Goal: Find contact information: Find contact information

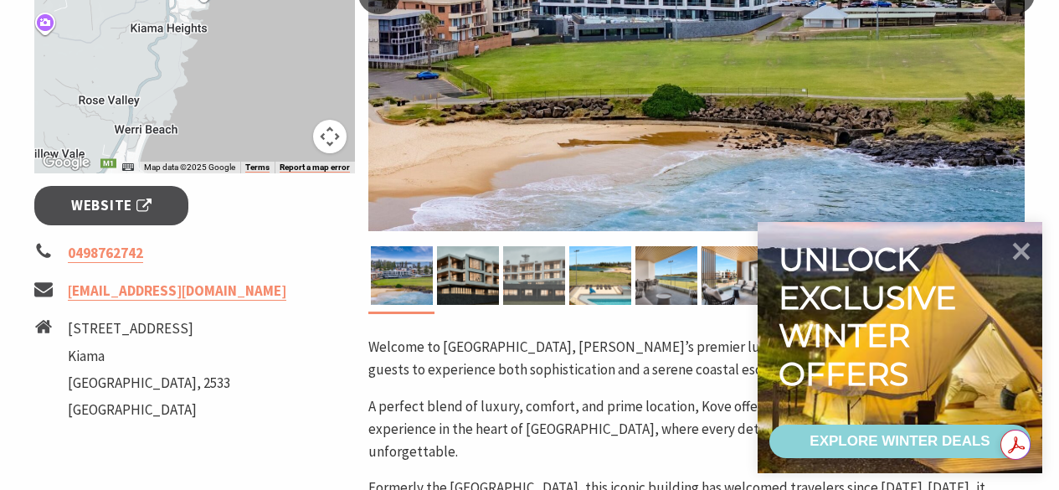
scroll to position [586, 0]
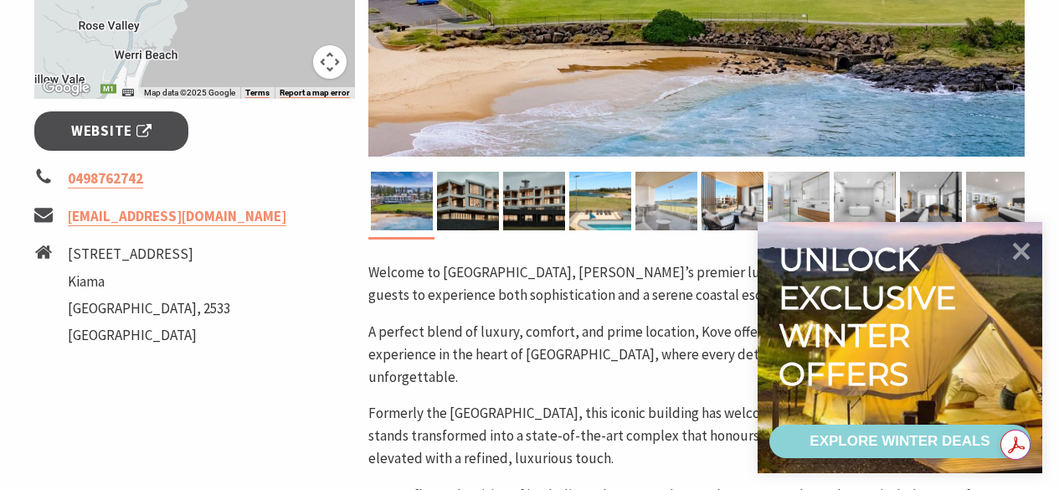
click at [656, 205] on img at bounding box center [667, 201] width 62 height 59
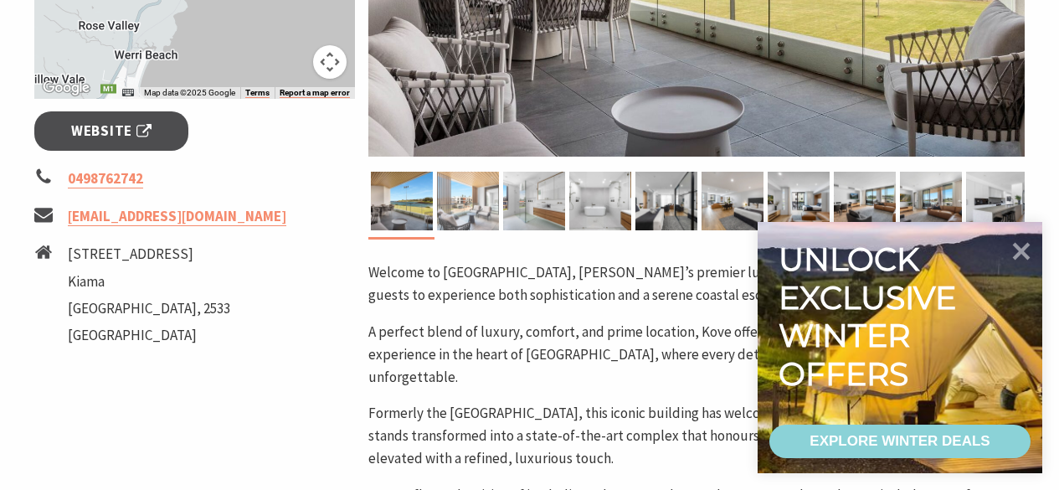
click at [462, 200] on img at bounding box center [468, 201] width 62 height 59
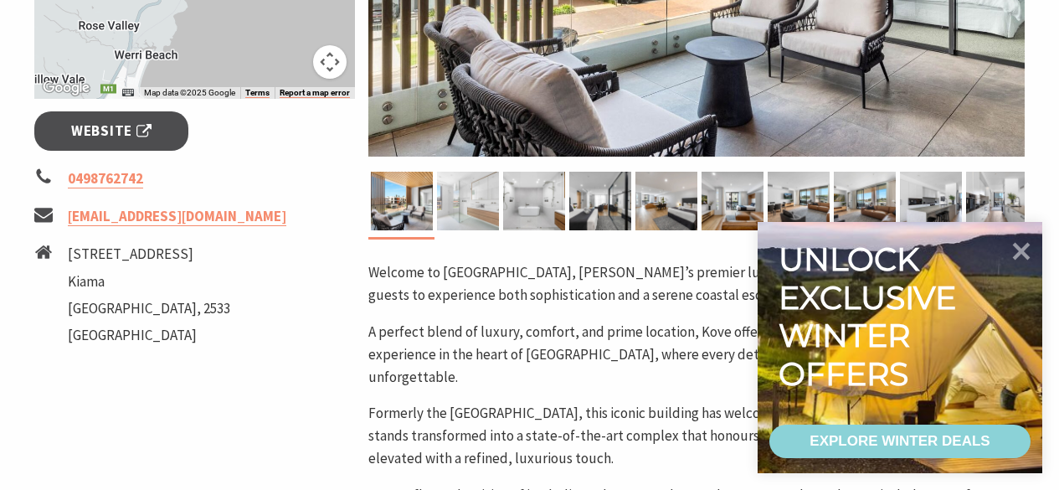
drag, startPoint x: 477, startPoint y: 198, endPoint x: 490, endPoint y: 192, distance: 13.9
click at [478, 198] on img at bounding box center [468, 201] width 62 height 59
click at [493, 197] on img at bounding box center [468, 201] width 62 height 59
click at [532, 200] on img at bounding box center [534, 201] width 62 height 59
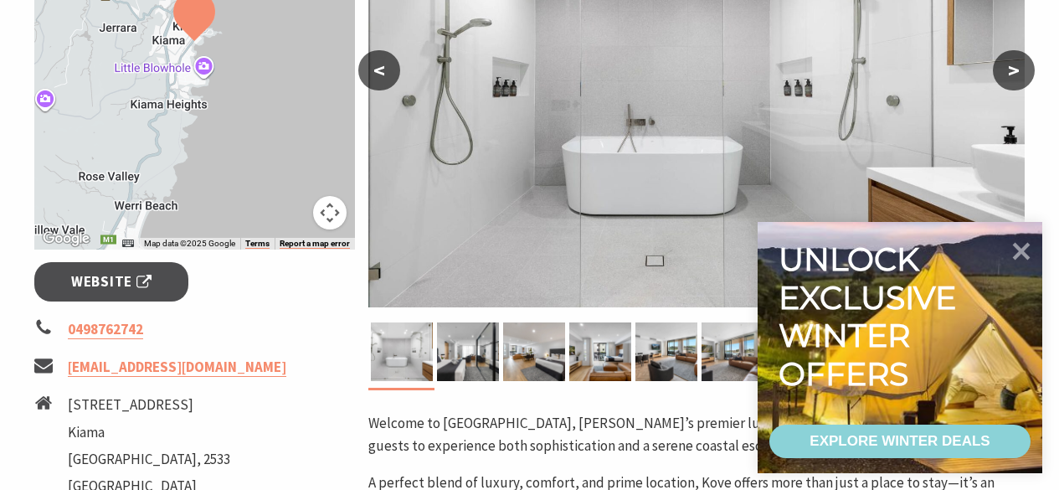
scroll to position [419, 0]
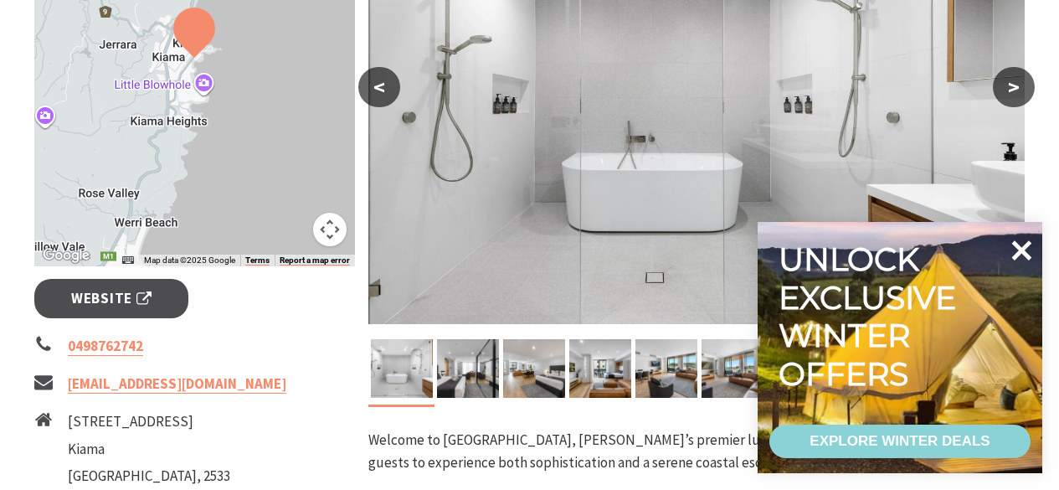
click at [1023, 248] on icon at bounding box center [1023, 250] width 20 height 20
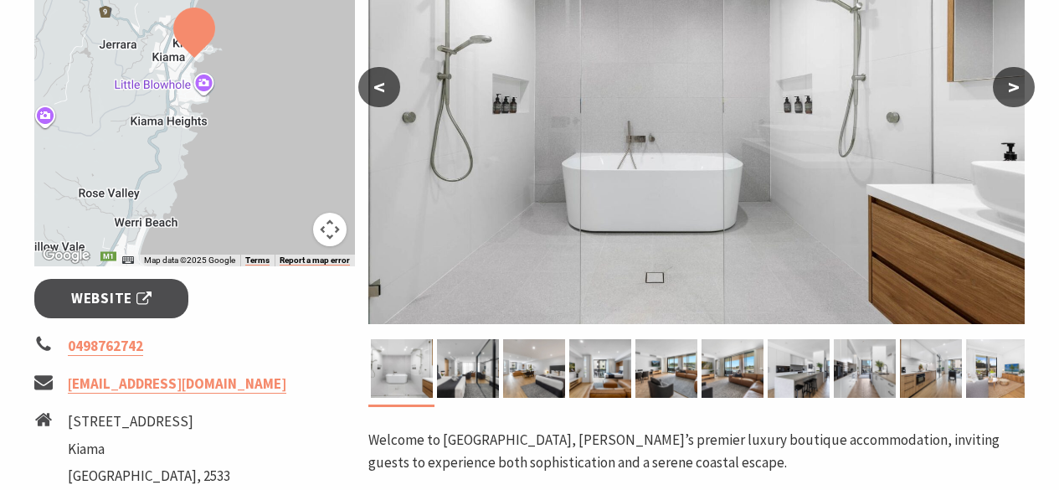
click at [1010, 91] on button ">" at bounding box center [1014, 87] width 42 height 40
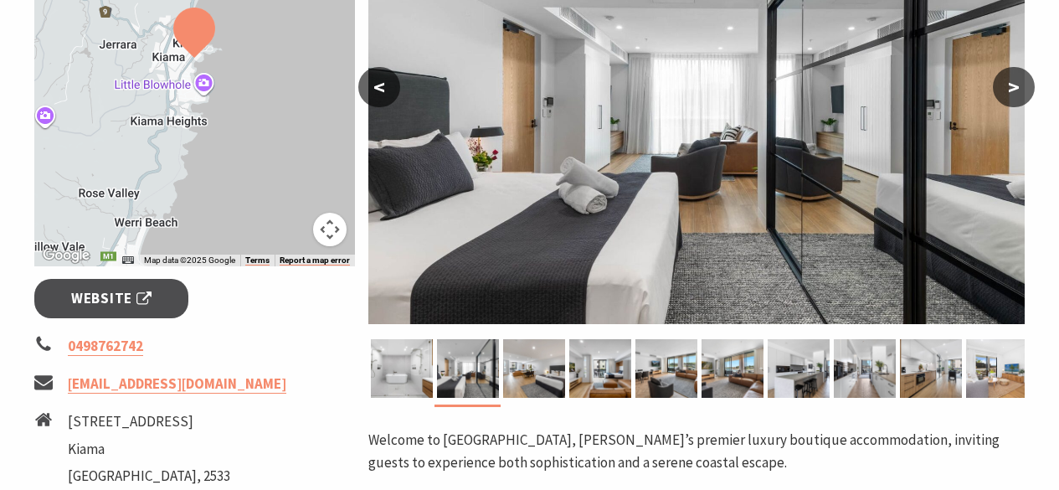
click at [1010, 91] on button ">" at bounding box center [1014, 87] width 42 height 40
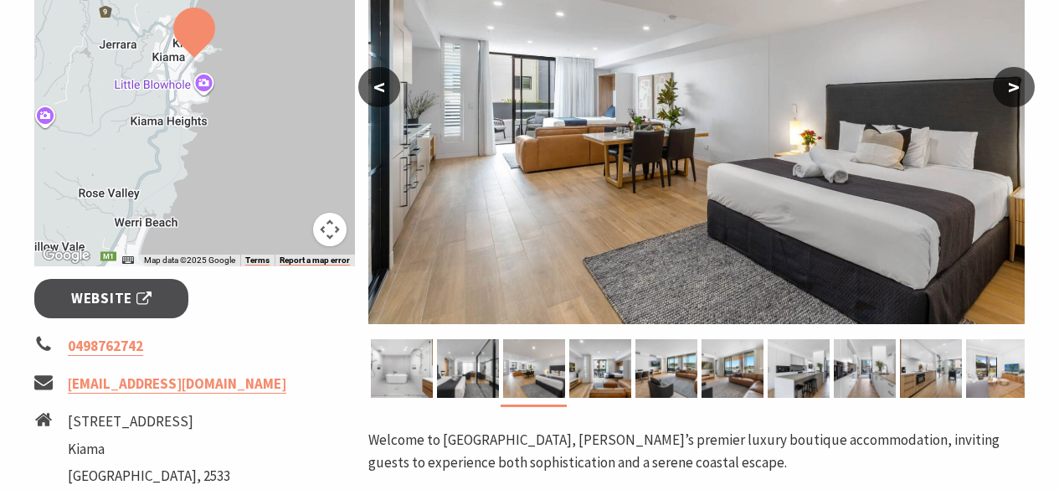
click at [1010, 91] on button ">" at bounding box center [1014, 87] width 42 height 40
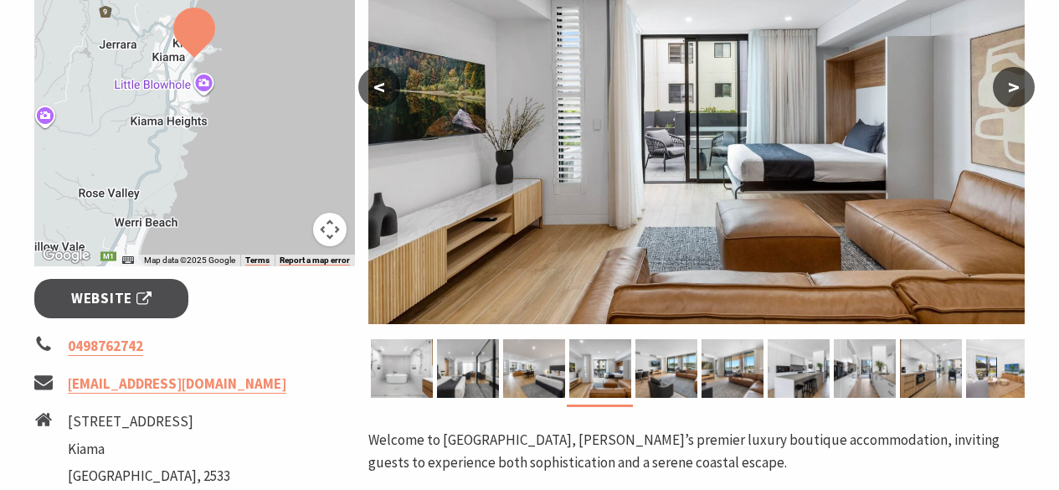
click at [1010, 91] on button ">" at bounding box center [1014, 87] width 42 height 40
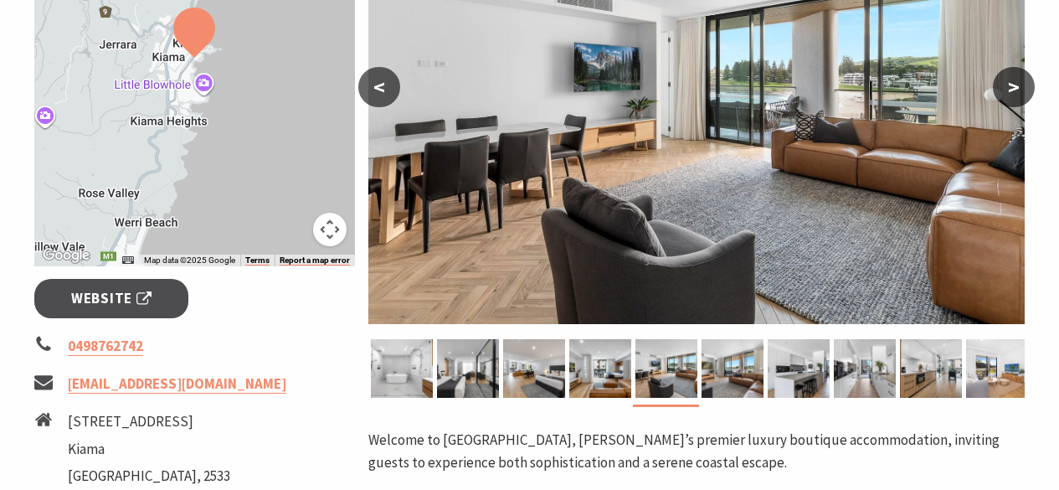
click at [1010, 91] on button ">" at bounding box center [1014, 87] width 42 height 40
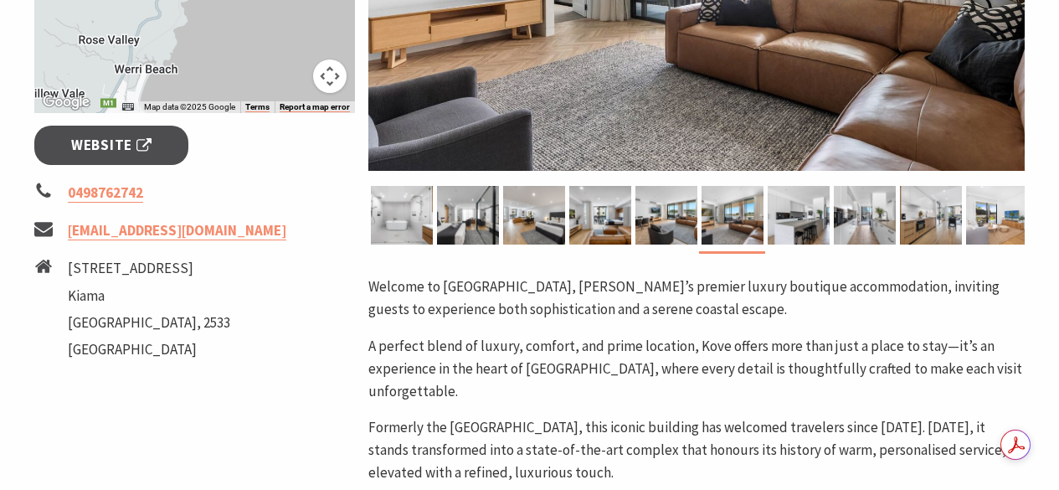
scroll to position [586, 0]
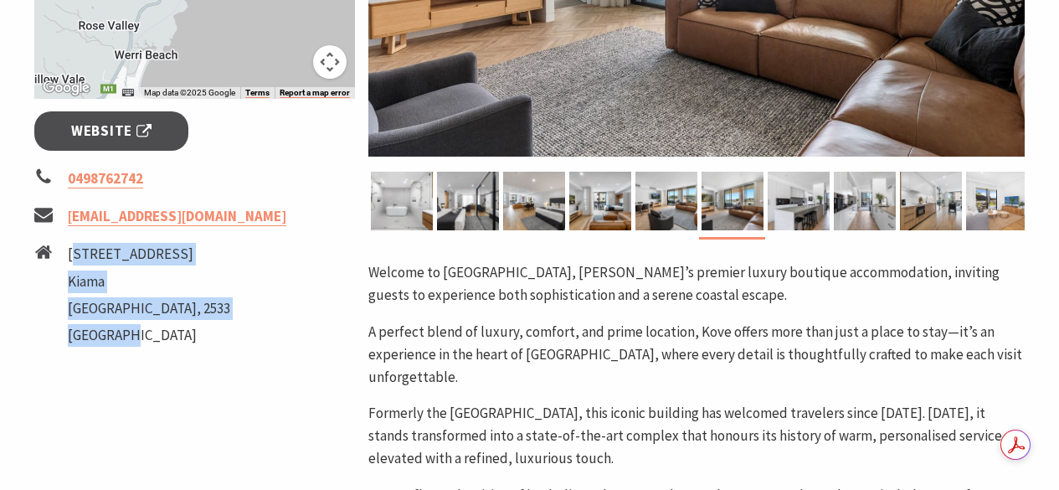
drag, startPoint x: 81, startPoint y: 254, endPoint x: 158, endPoint y: 322, distance: 103.2
click at [171, 332] on ul "[STREET_ADDRESS]" at bounding box center [149, 297] width 162 height 108
click at [89, 258] on li "[STREET_ADDRESS]" at bounding box center [149, 254] width 162 height 23
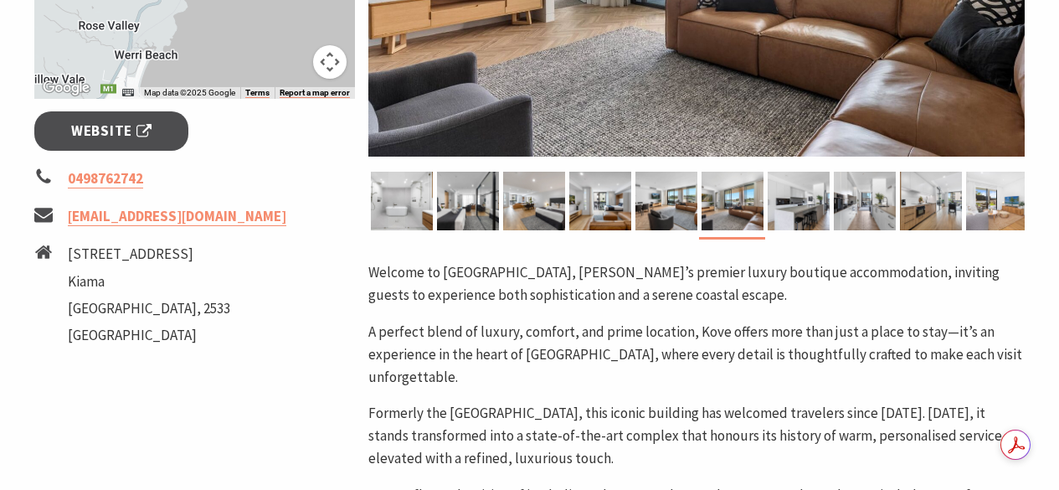
click at [64, 255] on li "[STREET_ADDRESS]" at bounding box center [195, 297] width 322 height 108
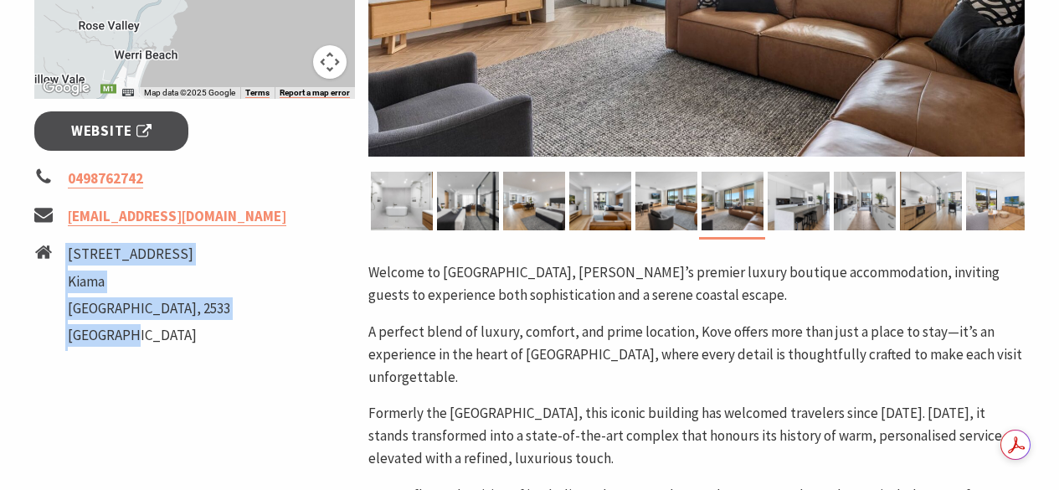
drag, startPoint x: 65, startPoint y: 250, endPoint x: 123, endPoint y: 333, distance: 101.8
click at [134, 343] on li "[STREET_ADDRESS]" at bounding box center [195, 297] width 322 height 108
copy li "[STREET_ADDRESS]"
